Goal: Information Seeking & Learning: Learn about a topic

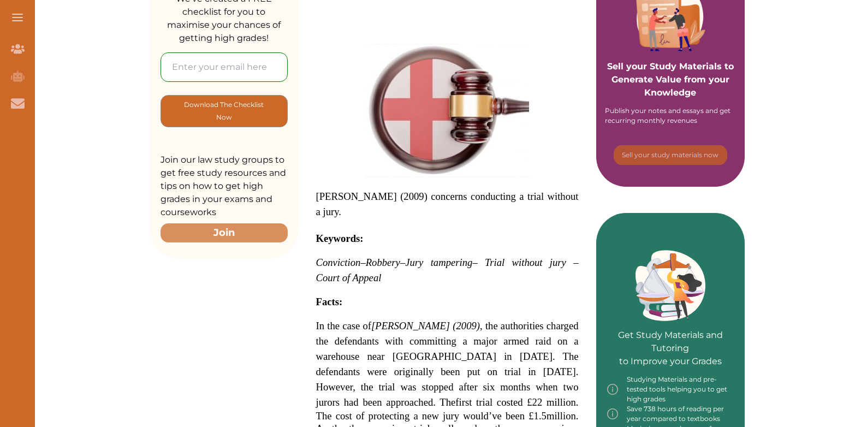
scroll to position [244, 0]
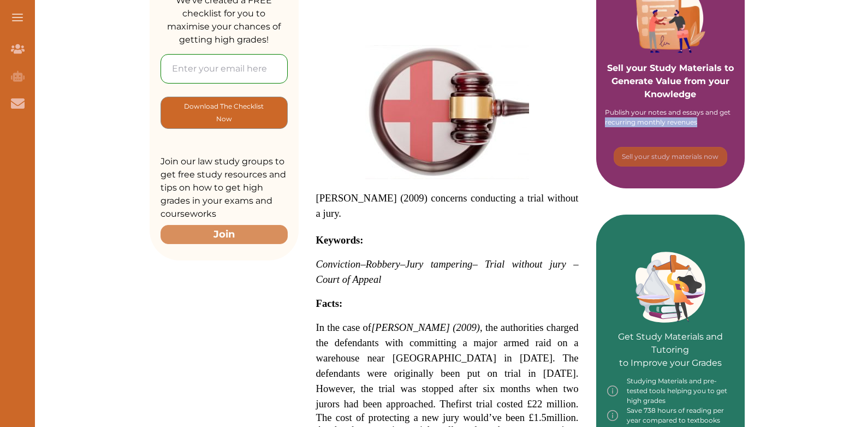
drag, startPoint x: 867, startPoint y: 112, endPoint x: 867, endPoint y: 172, distance: 60.1
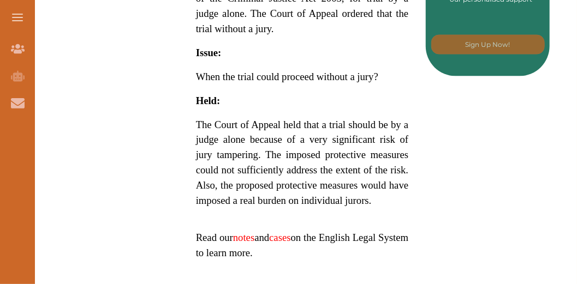
scroll to position [737, 0]
